Goal: Information Seeking & Learning: Learn about a topic

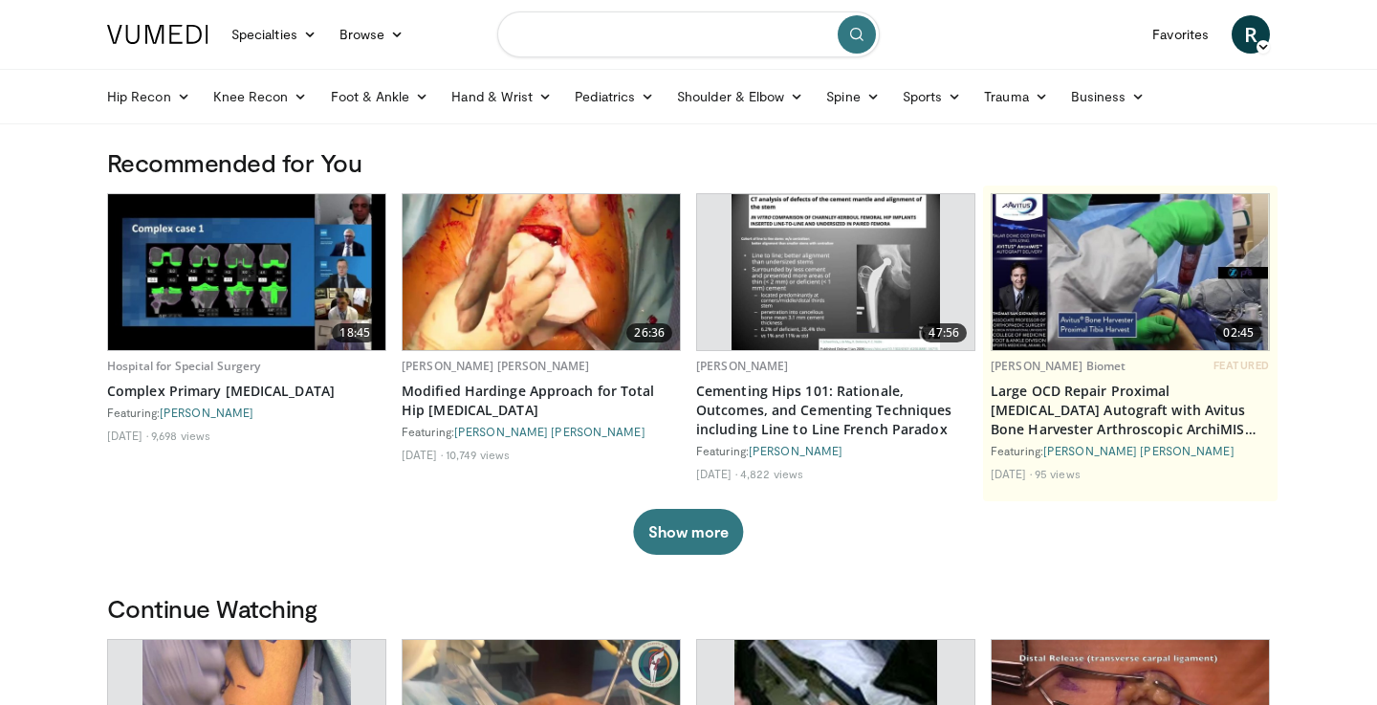
click at [571, 40] on input "Search topics, interventions" at bounding box center [688, 34] width 382 height 46
type input "**********"
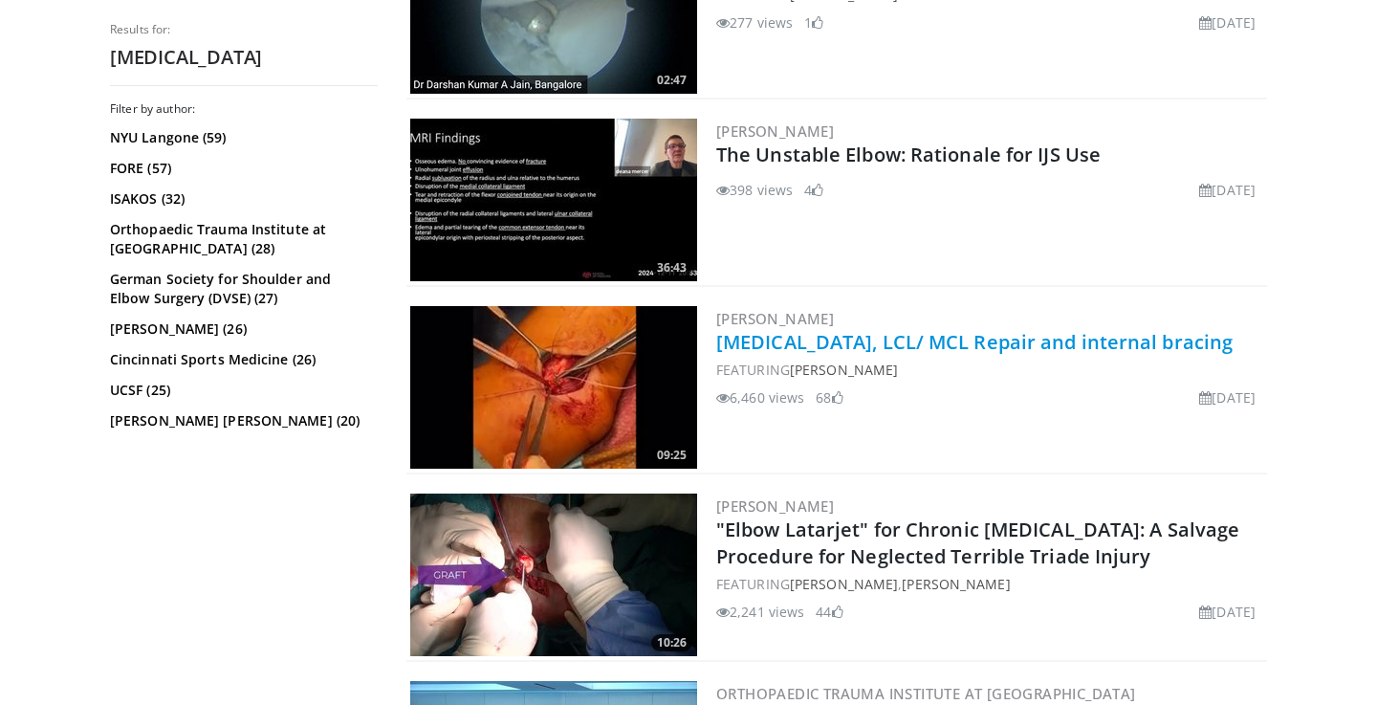
scroll to position [2002, 0]
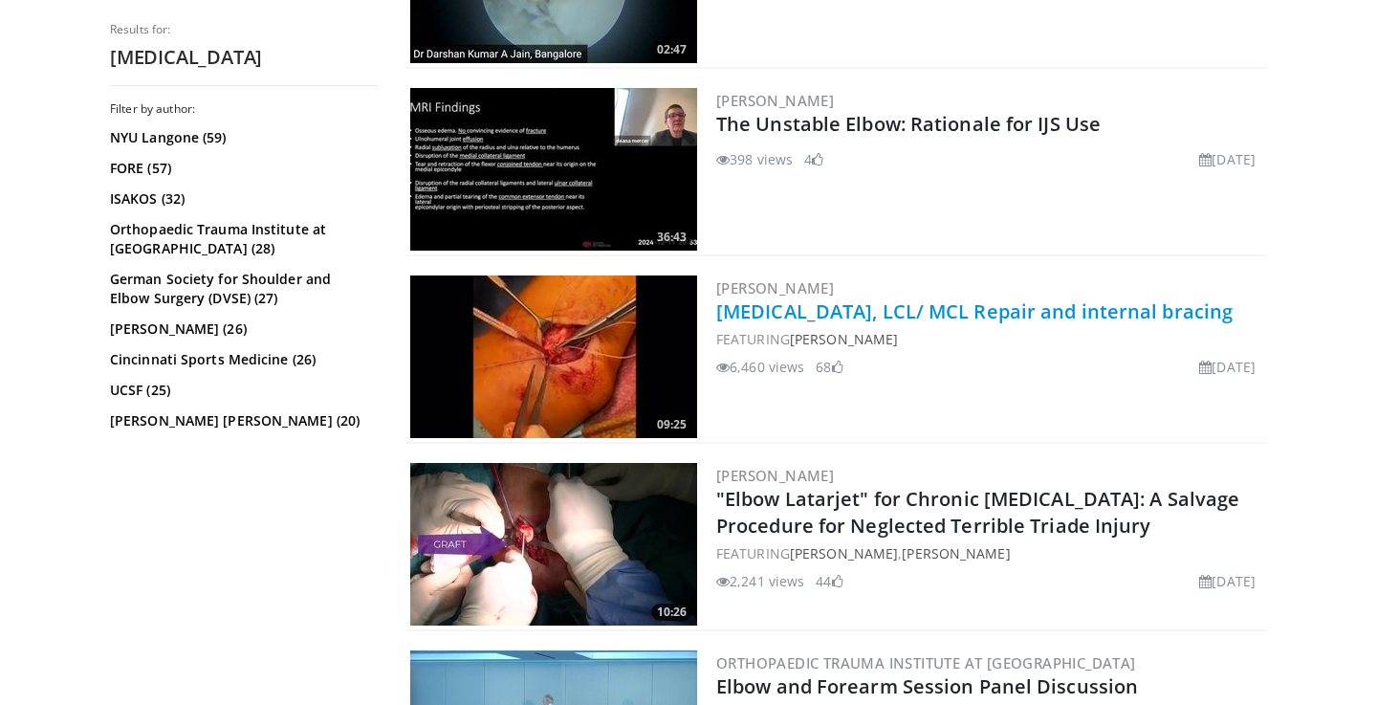
click at [941, 319] on link "[MEDICAL_DATA], LCL/ MCL Repair and internal bracing" at bounding box center [974, 311] width 516 height 26
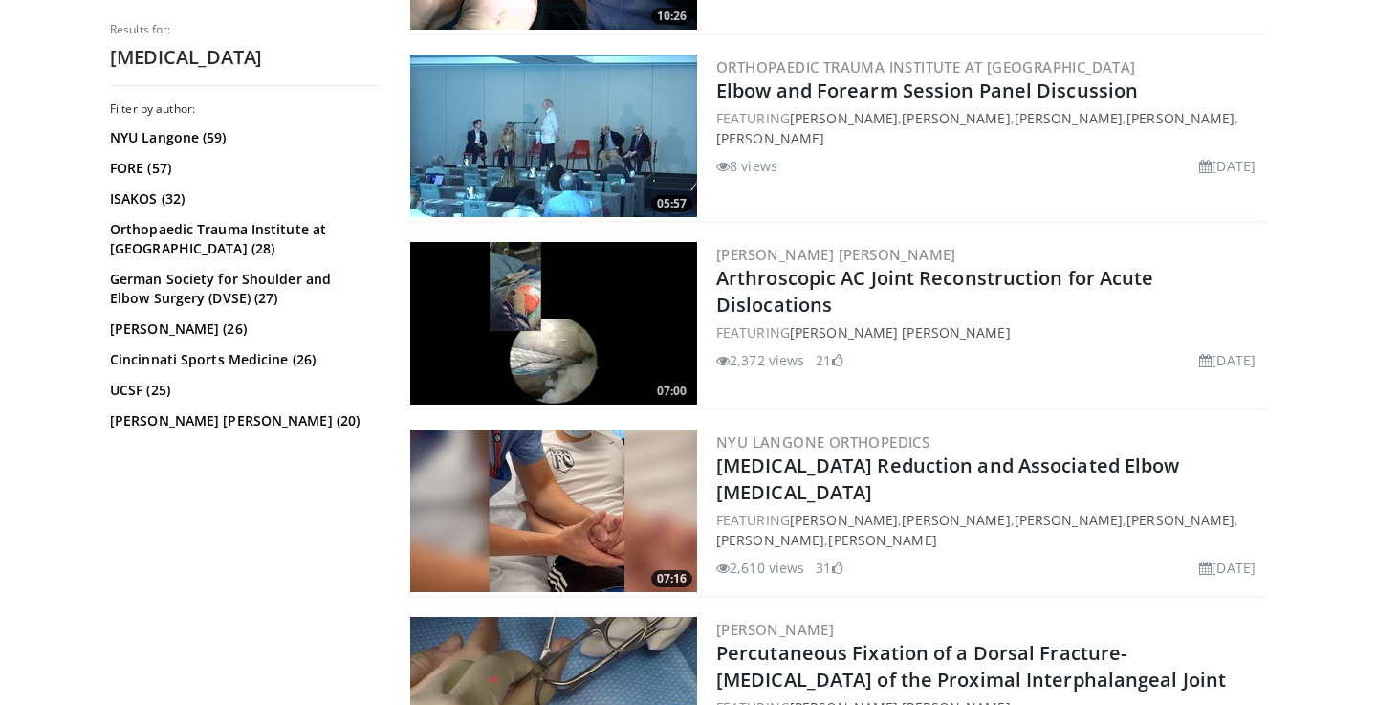
scroll to position [2606, 0]
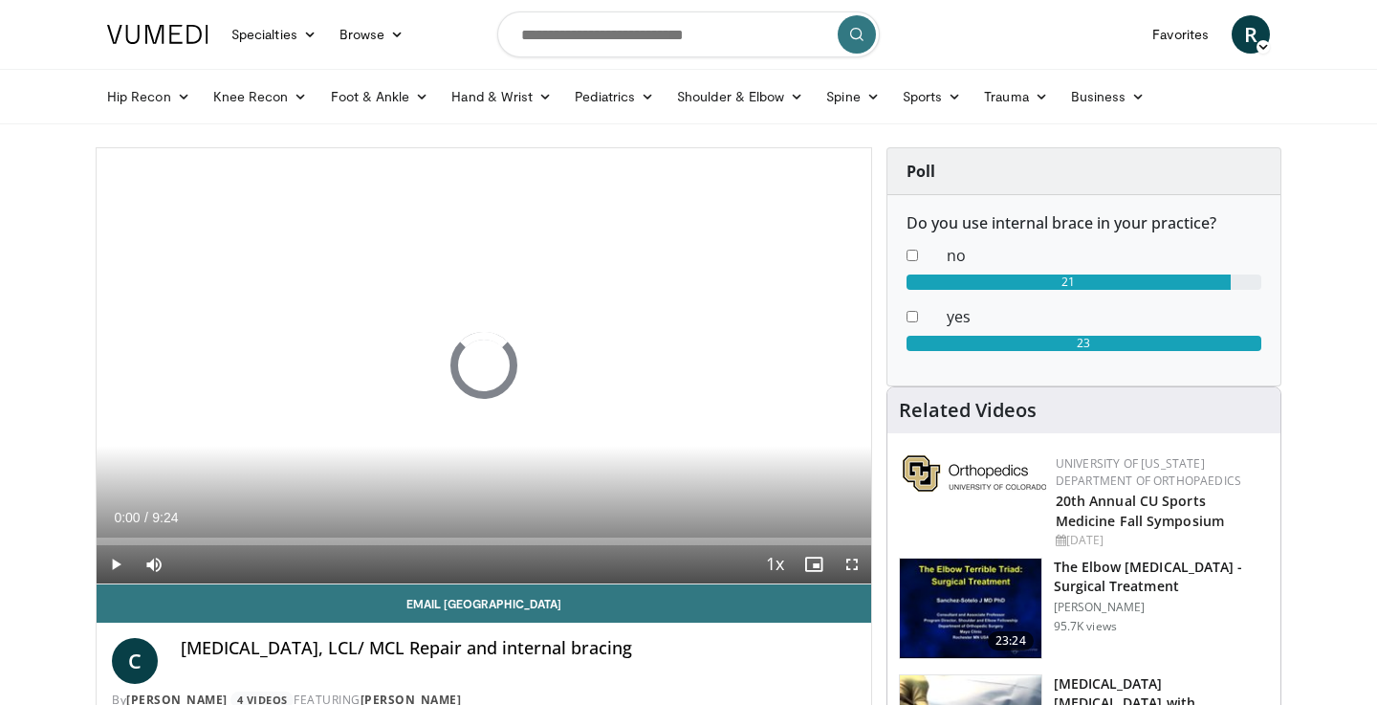
click at [847, 564] on span "Video Player" at bounding box center [852, 564] width 38 height 38
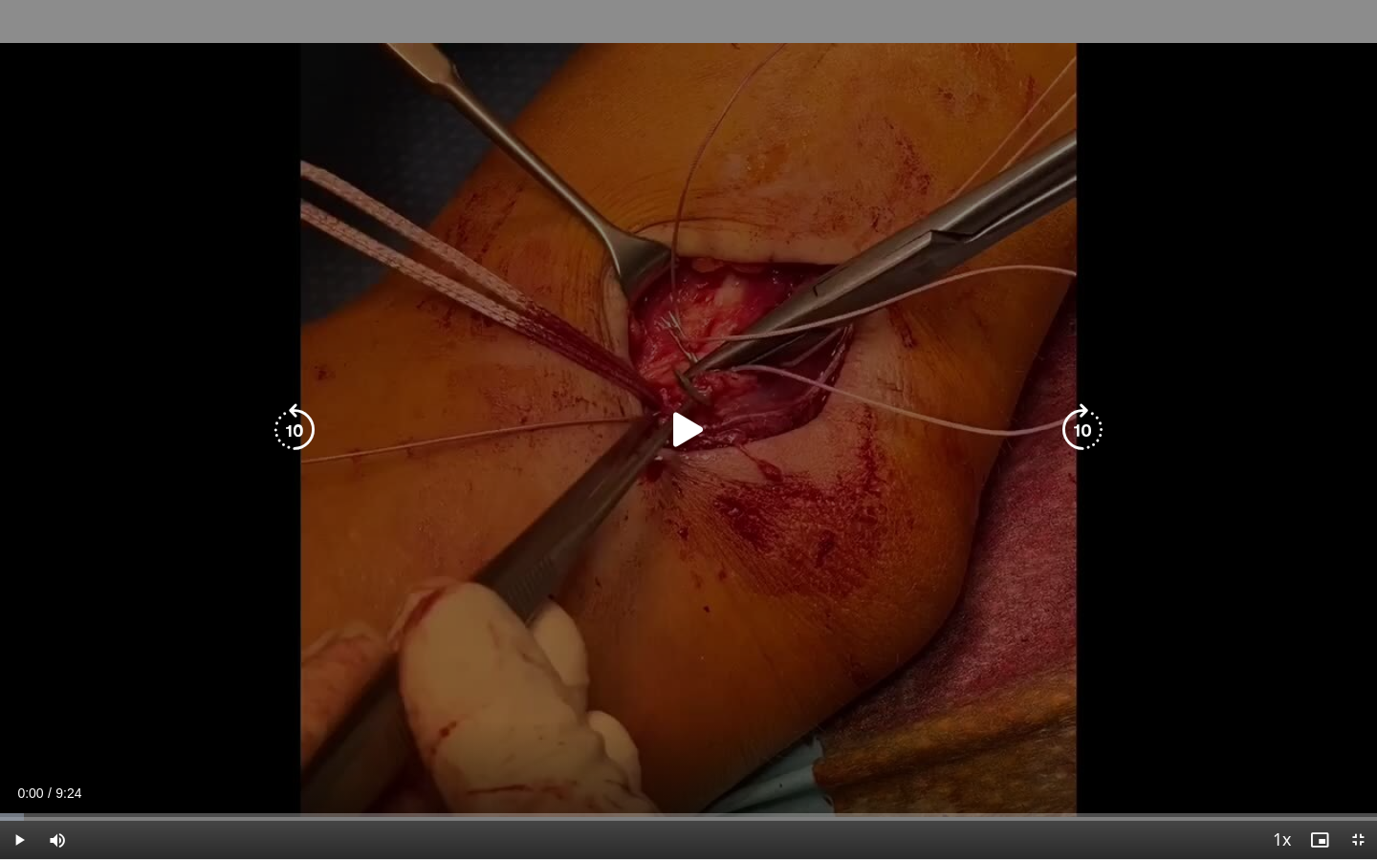
click at [706, 440] on icon "Video Player" at bounding box center [689, 430] width 54 height 54
click at [682, 424] on icon "Video Player" at bounding box center [689, 430] width 54 height 54
click at [682, 425] on icon "Video Player" at bounding box center [689, 430] width 54 height 54
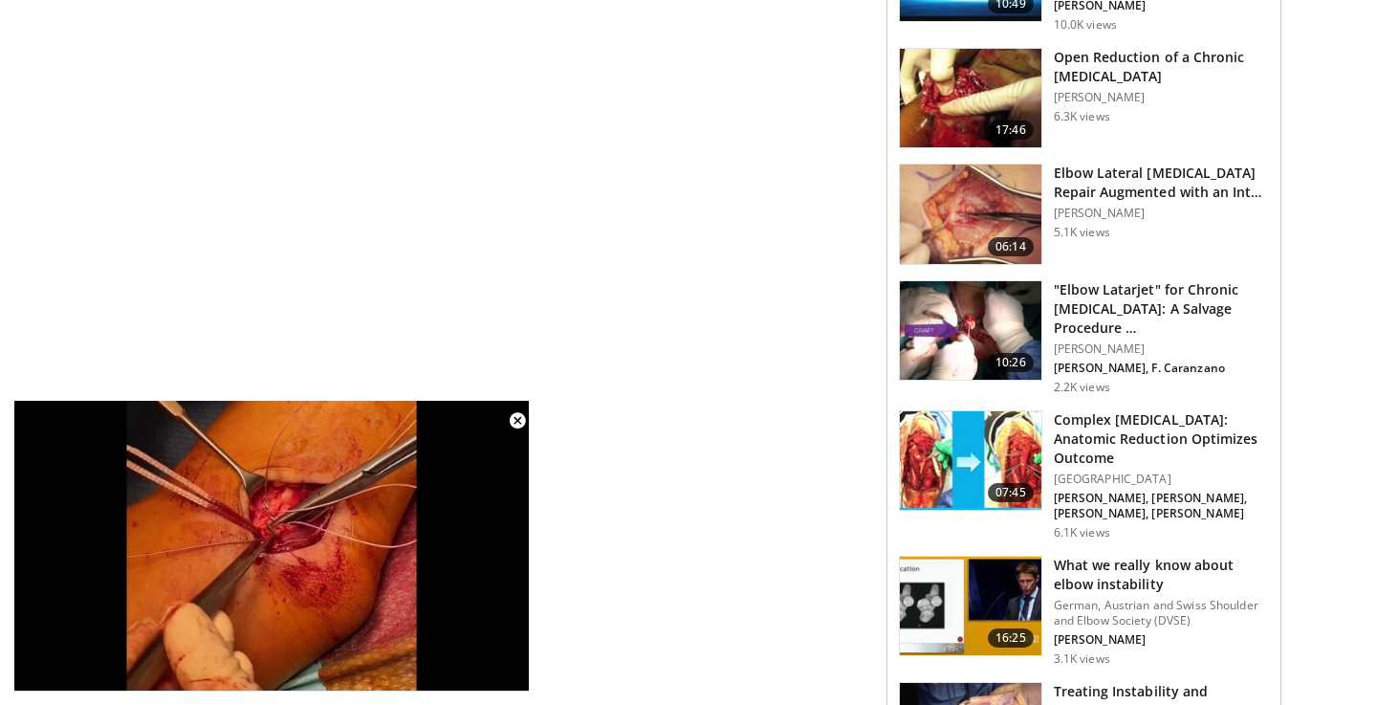
scroll to position [1359, 0]
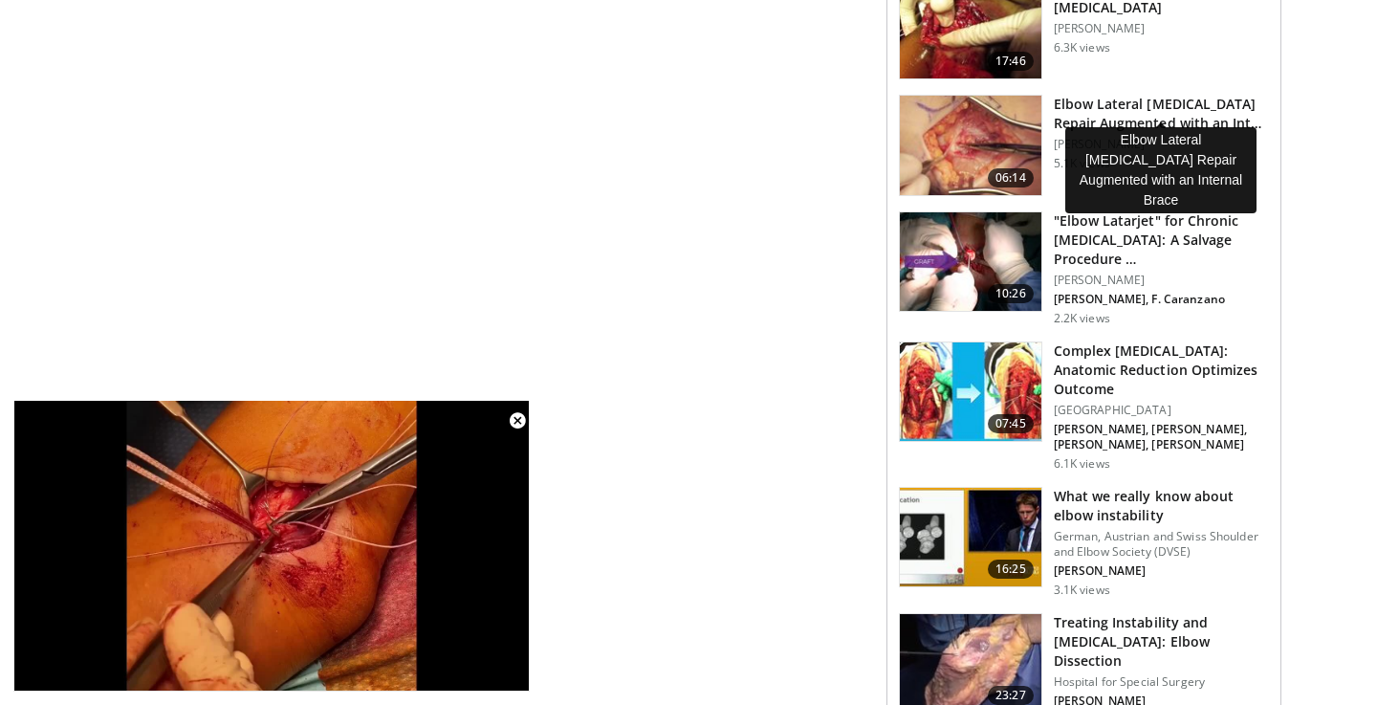
click at [1145, 95] on h3 "Elbow Lateral Ulnar Collateral Ligament Repair Augmented with an Int…" at bounding box center [1161, 114] width 215 height 38
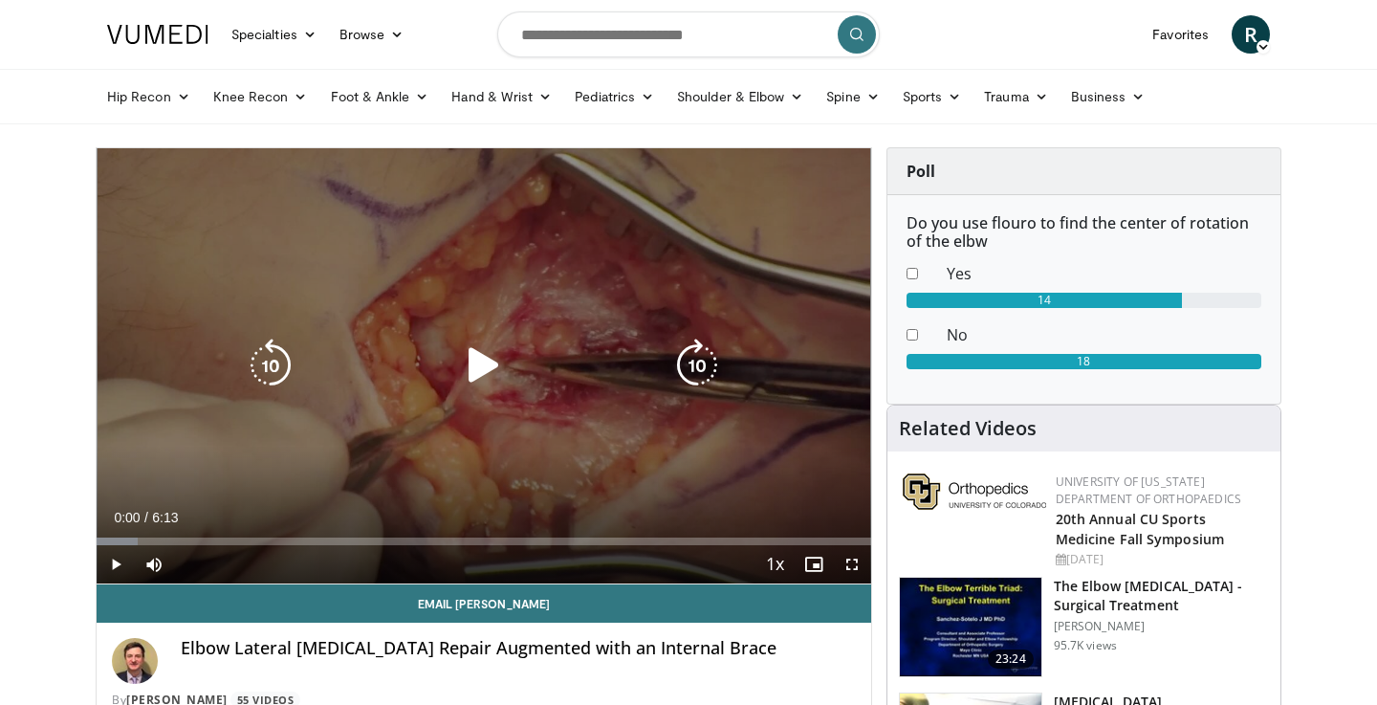
click at [488, 361] on icon "Video Player" at bounding box center [484, 365] width 54 height 54
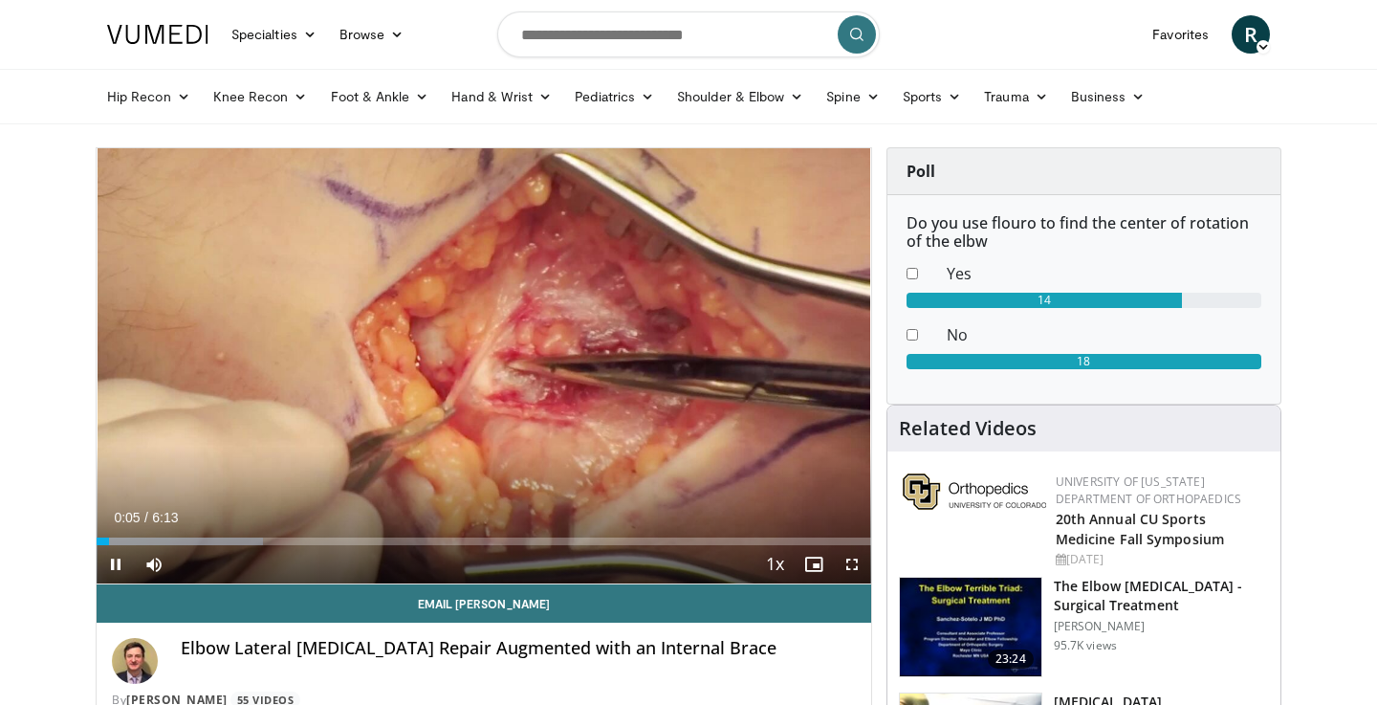
click at [850, 568] on span "Video Player" at bounding box center [852, 564] width 38 height 38
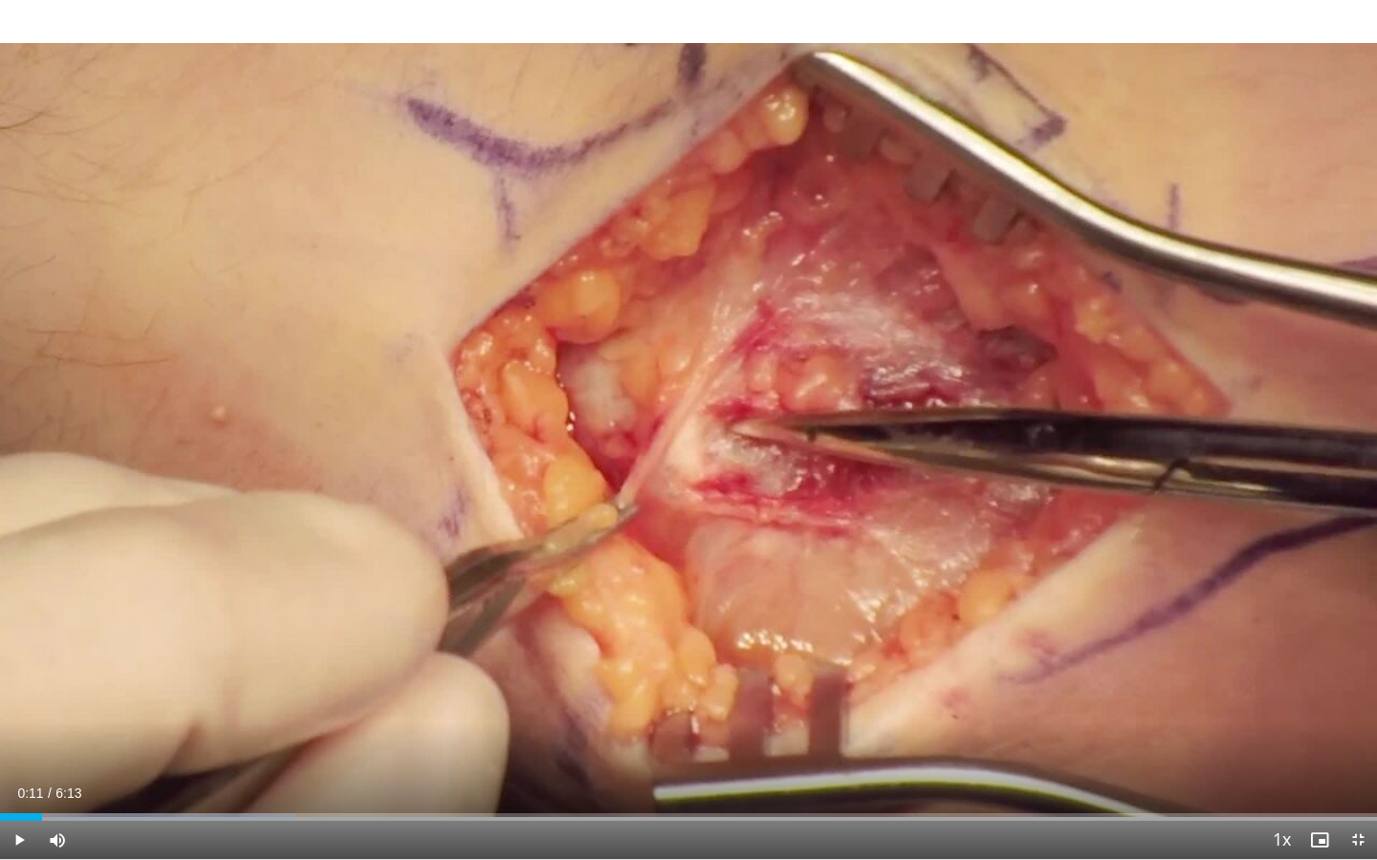
click at [848, 661] on div "10 seconds Tap to unmute" at bounding box center [688, 429] width 1377 height 859
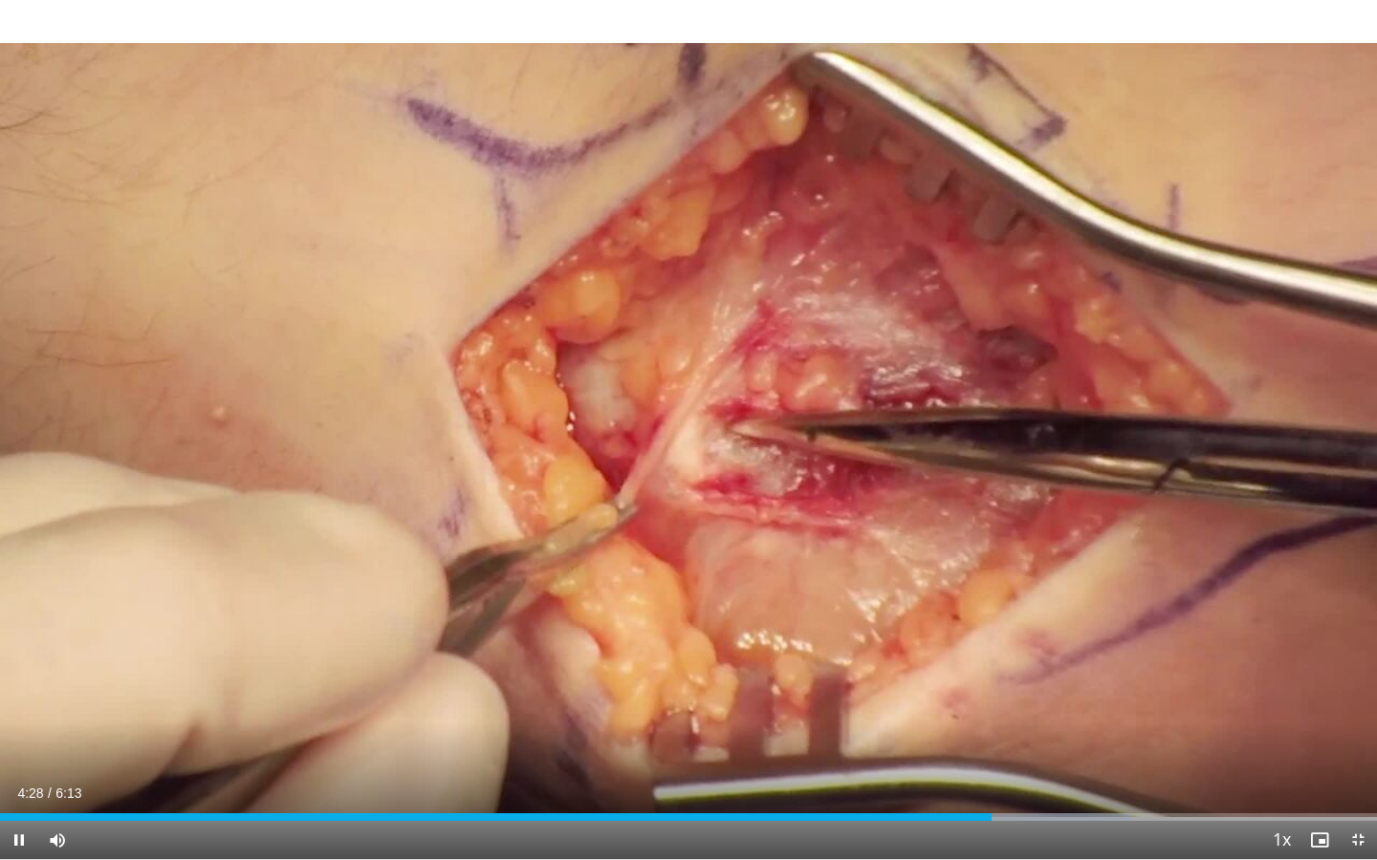
click at [924, 704] on div "Current Time 4:28 / Duration 6:13 Pause Skip Backward Skip Forward Mute Loaded …" at bounding box center [688, 840] width 1377 height 38
click at [914, 704] on div "Progress Bar" at bounding box center [915, 818] width 2 height 8
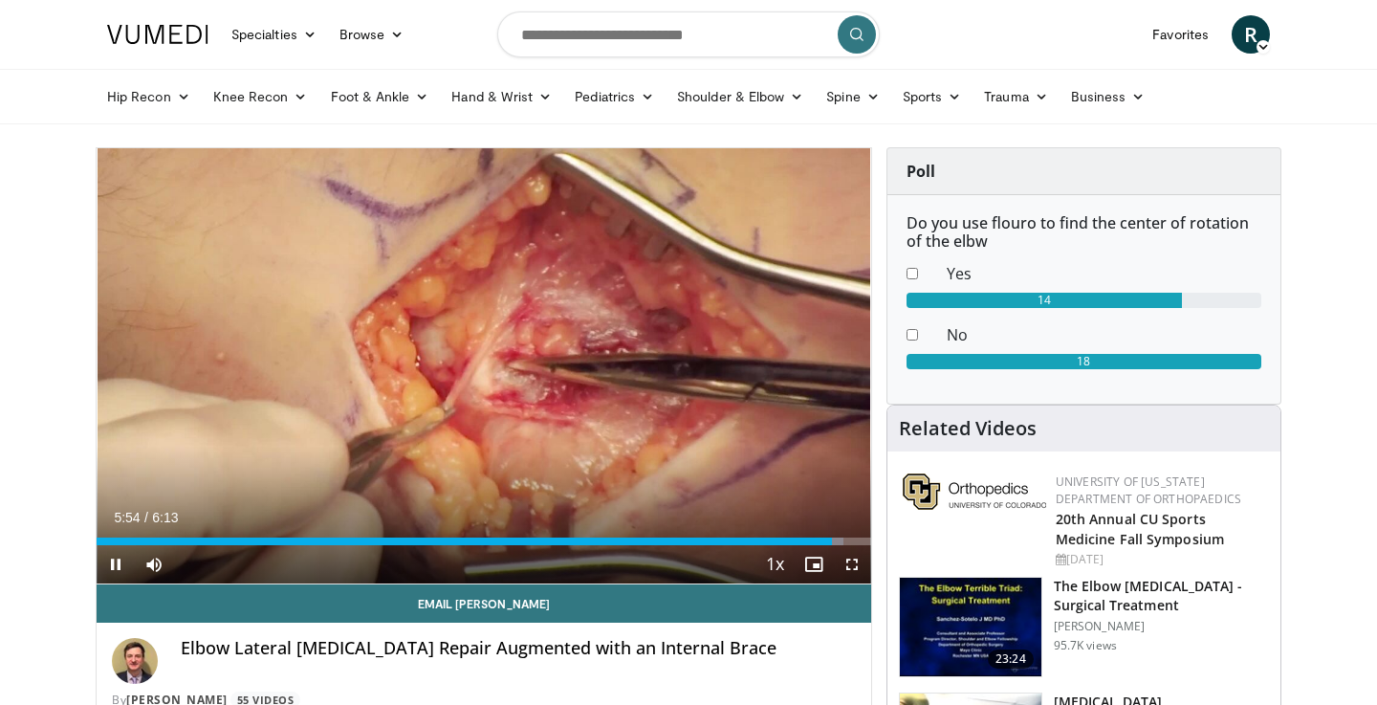
click at [117, 558] on span "Video Player" at bounding box center [116, 564] width 38 height 38
